Goal: Find specific page/section: Find specific page/section

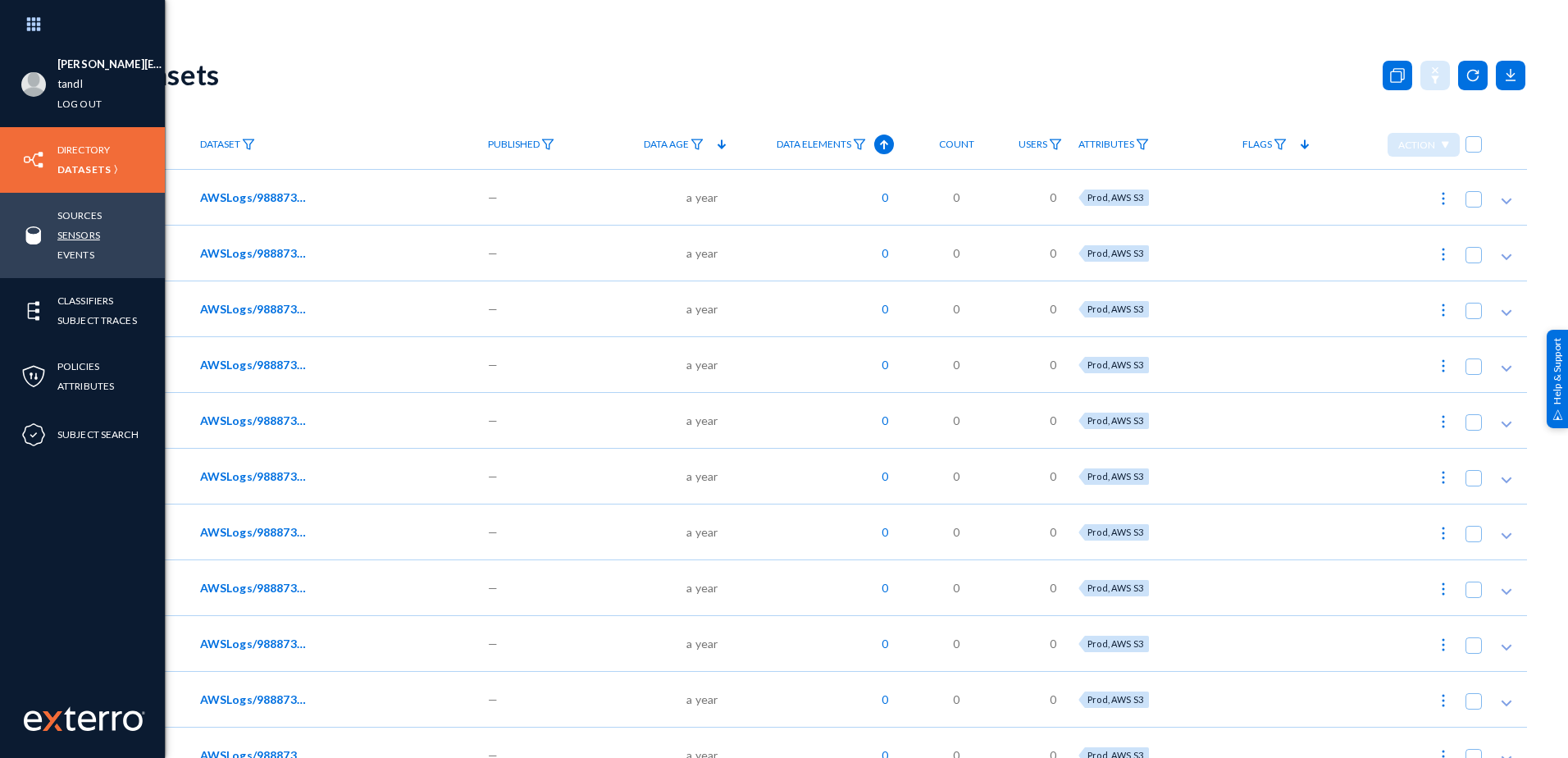
click at [74, 232] on link "Sensors" at bounding box center [79, 234] width 43 height 19
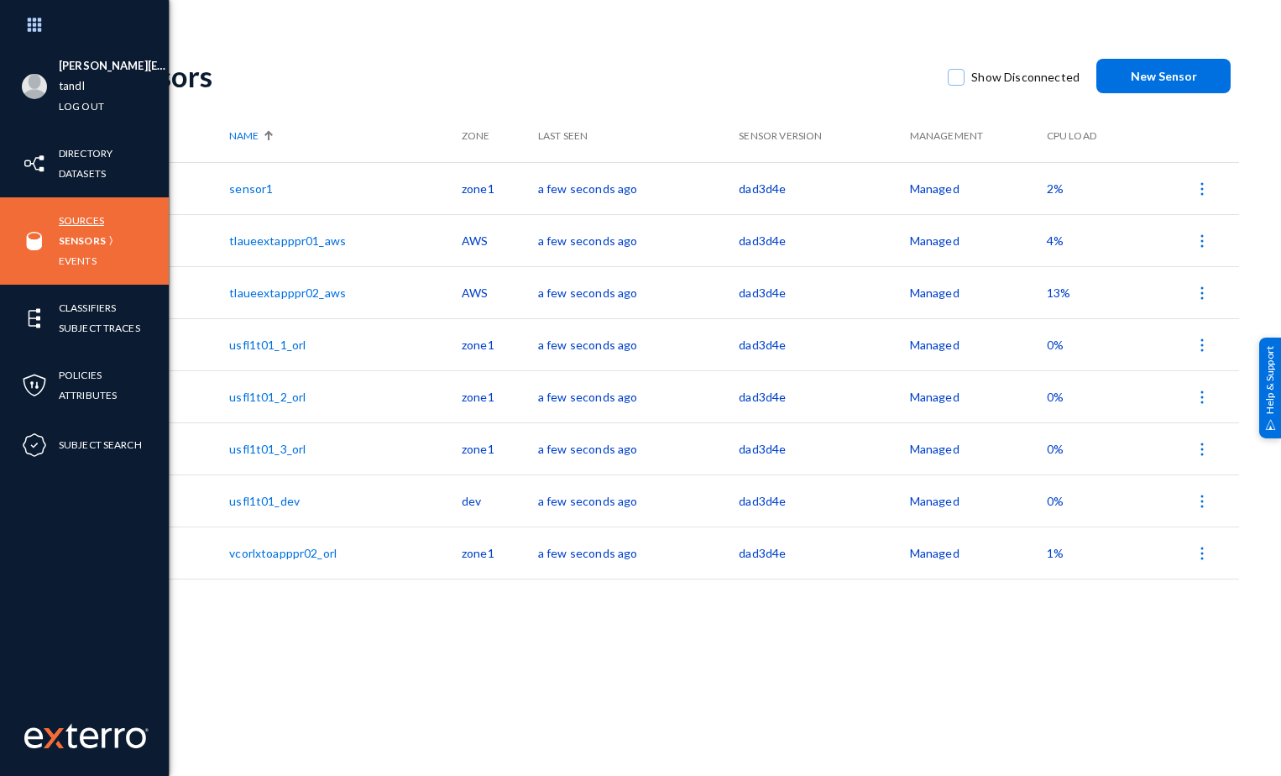
click at [86, 217] on link "Sources" at bounding box center [81, 220] width 45 height 19
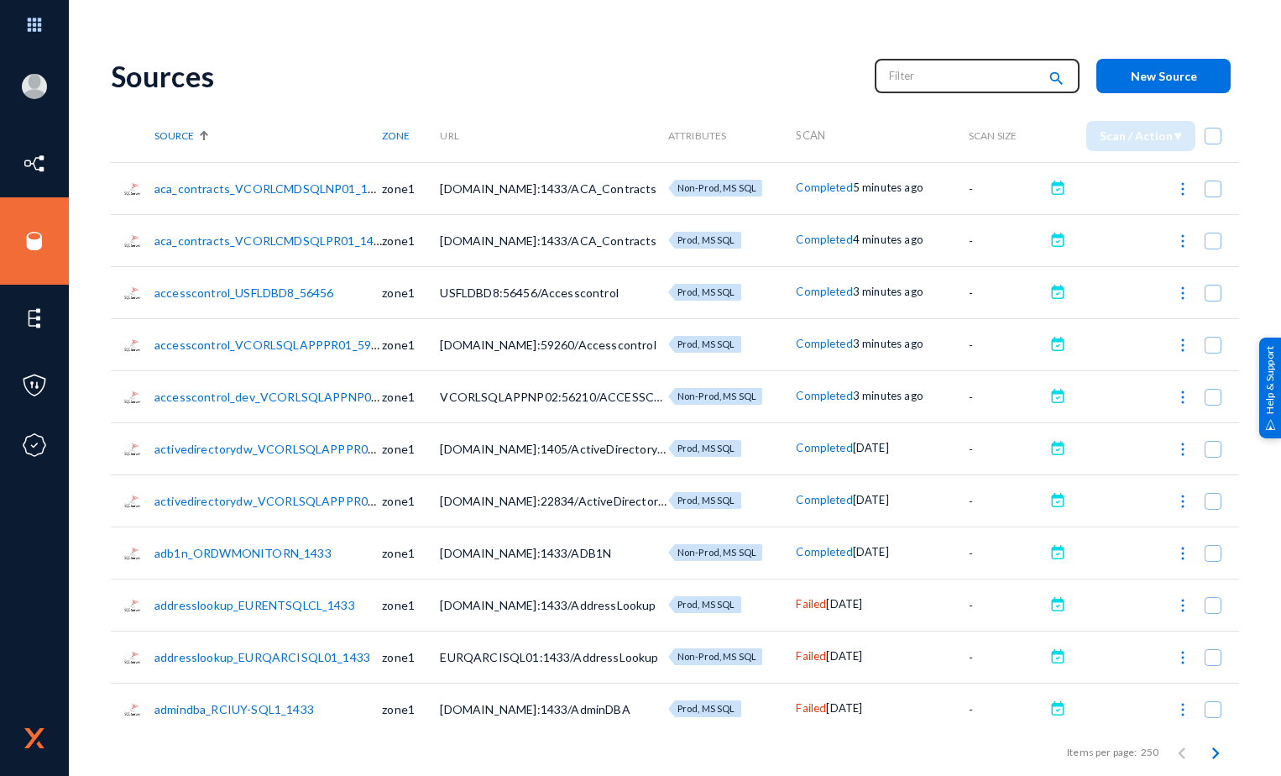
click at [907, 77] on input "text" at bounding box center [963, 75] width 148 height 25
type input "st"
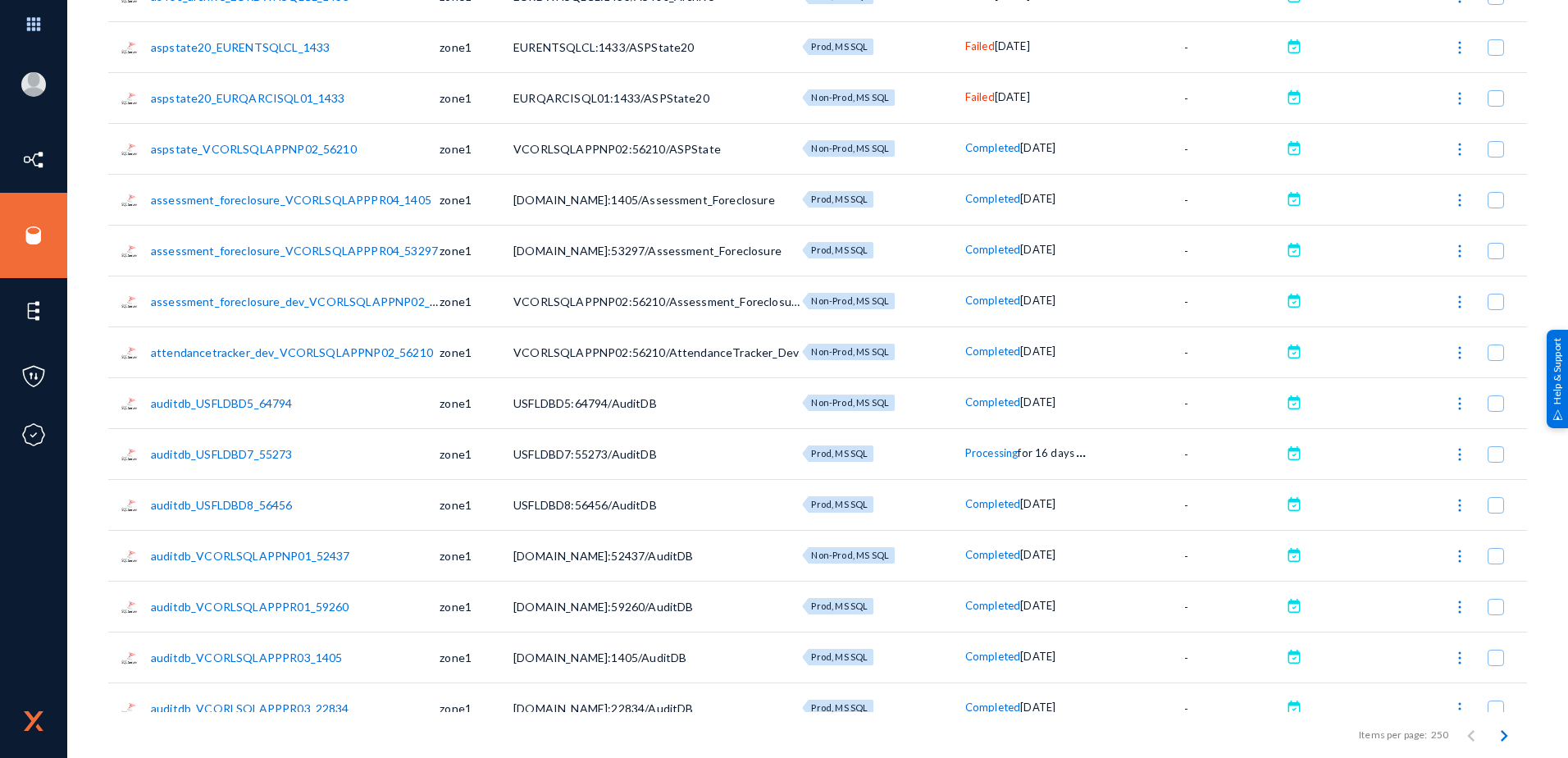
scroll to position [2050, 0]
